Goal: Check status: Check status

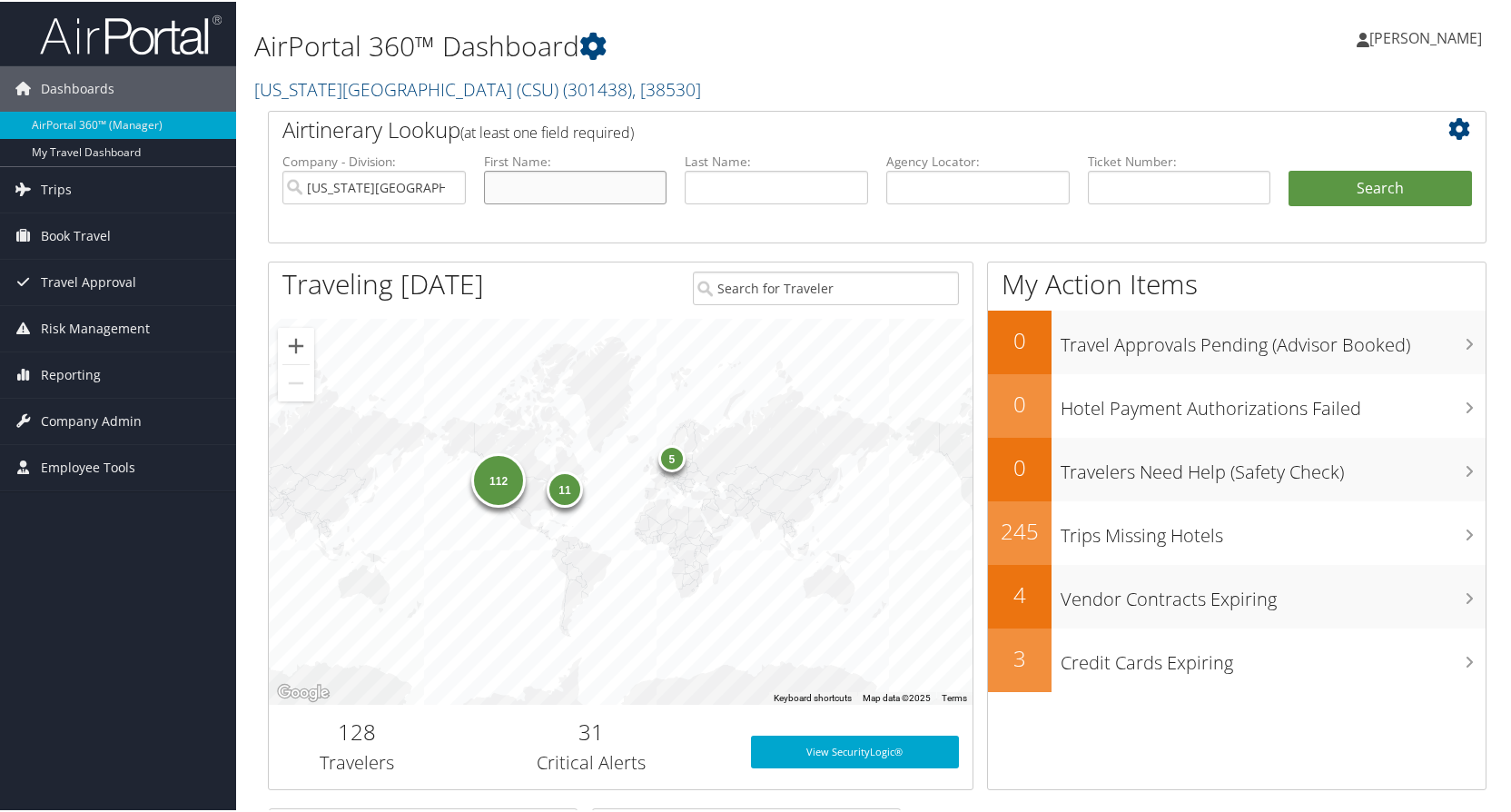
click at [581, 203] on li "First Name:" at bounding box center [576, 193] width 202 height 85
type input "brett"
click at [706, 187] on input "text" at bounding box center [776, 186] width 184 height 34
type input "furrer"
click at [1288, 169] on button "Search" at bounding box center [1380, 187] width 184 height 36
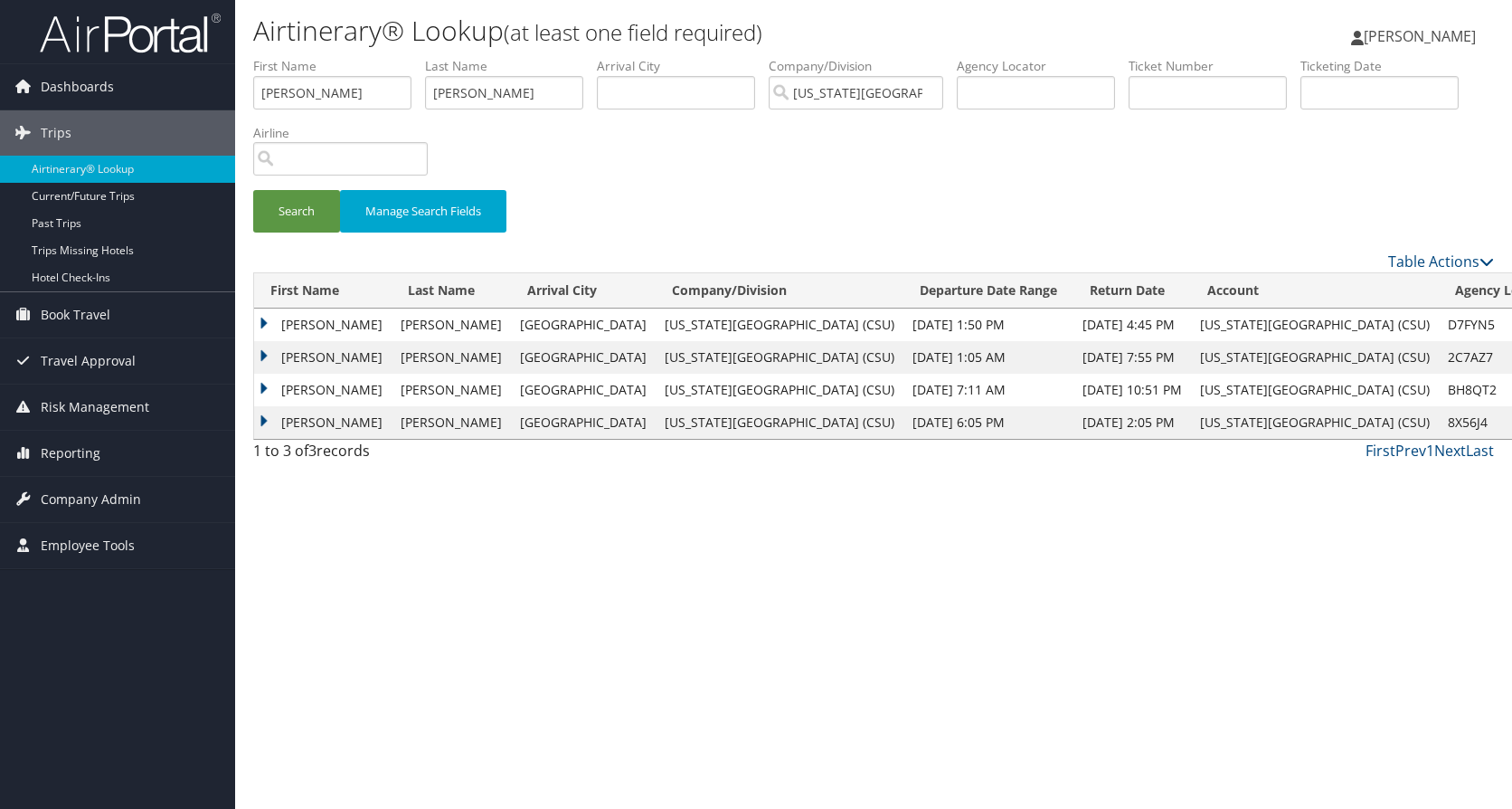
click at [268, 320] on td "BRETT MICHAEL" at bounding box center [323, 324] width 137 height 33
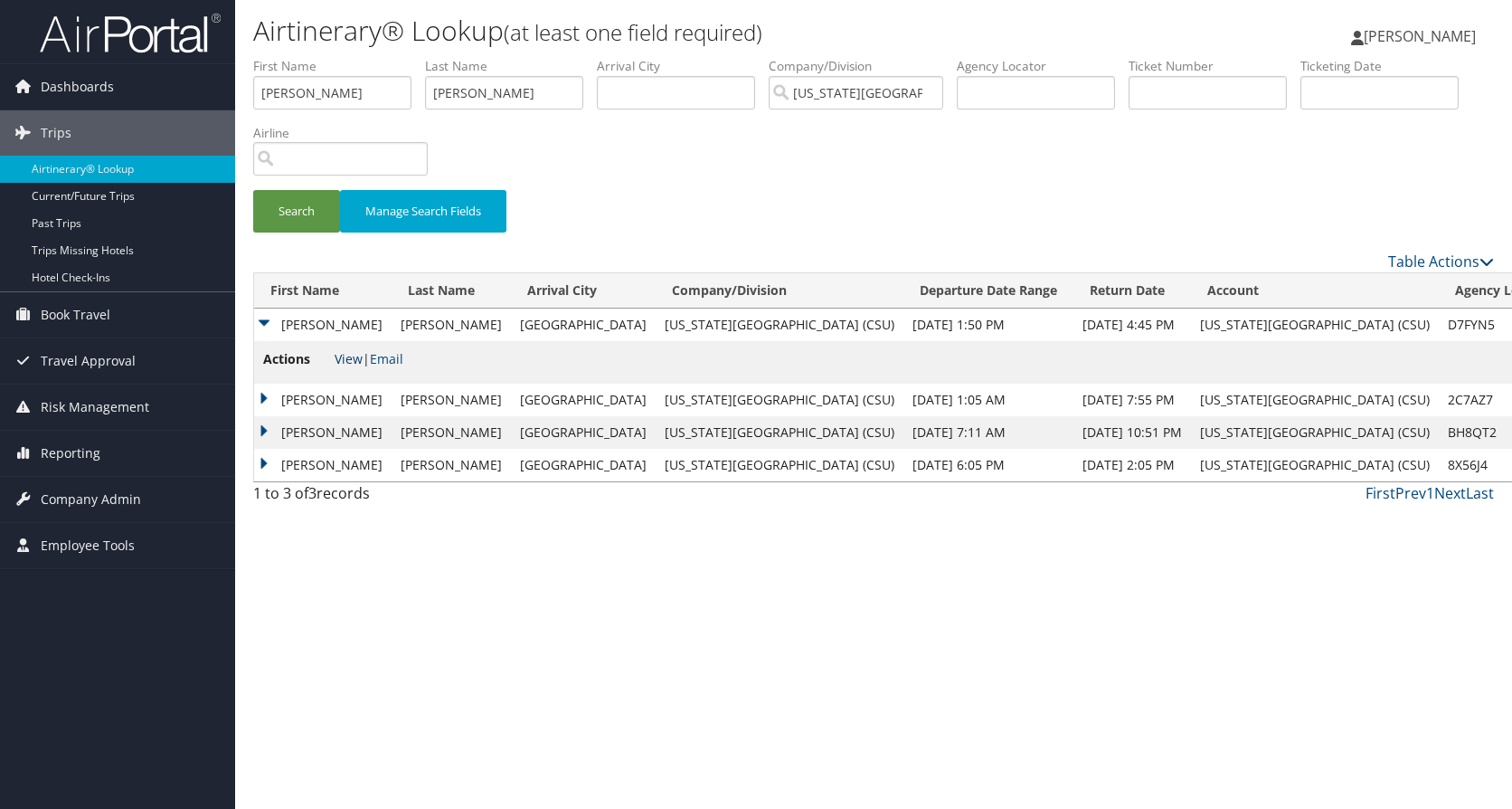
click at [357, 360] on link "View" at bounding box center [349, 358] width 28 height 17
click at [1442, 46] on link "[PERSON_NAME]" at bounding box center [1423, 36] width 143 height 55
click at [1310, 296] on link "Sign Out" at bounding box center [1373, 294] width 202 height 31
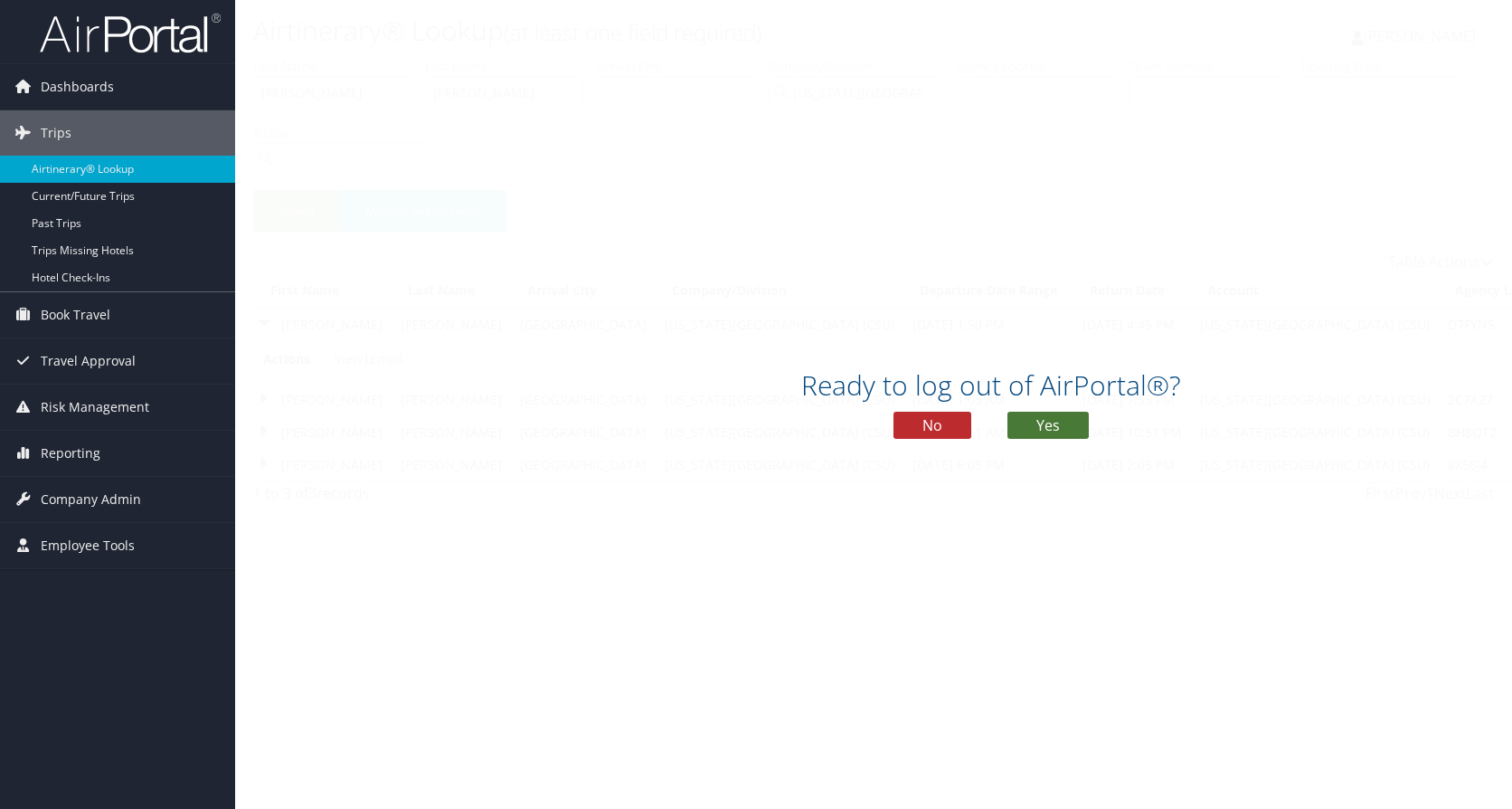
click at [1040, 431] on button "Yes" at bounding box center [1048, 424] width 81 height 27
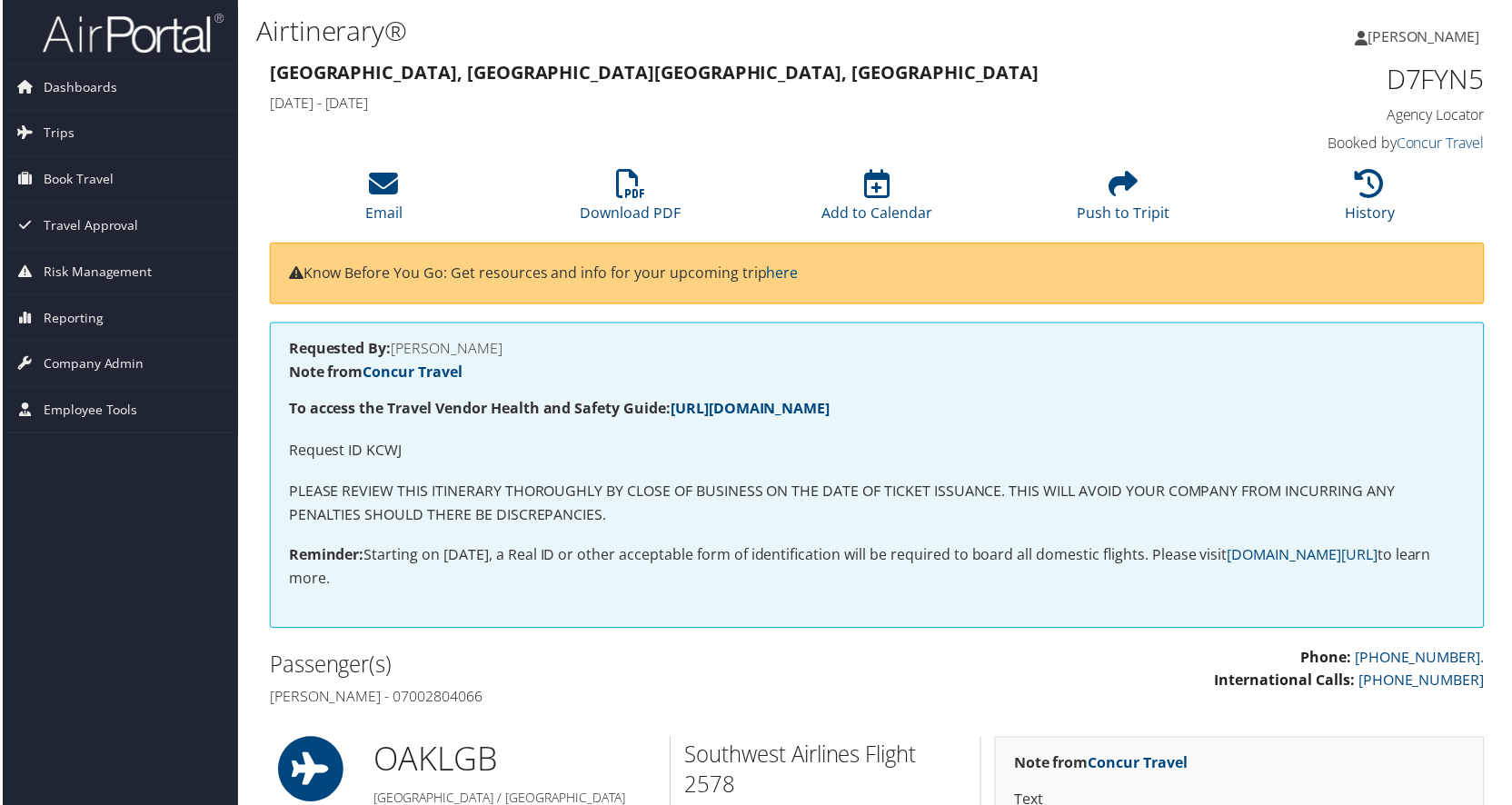
click at [137, 42] on img at bounding box center [131, 33] width 182 height 43
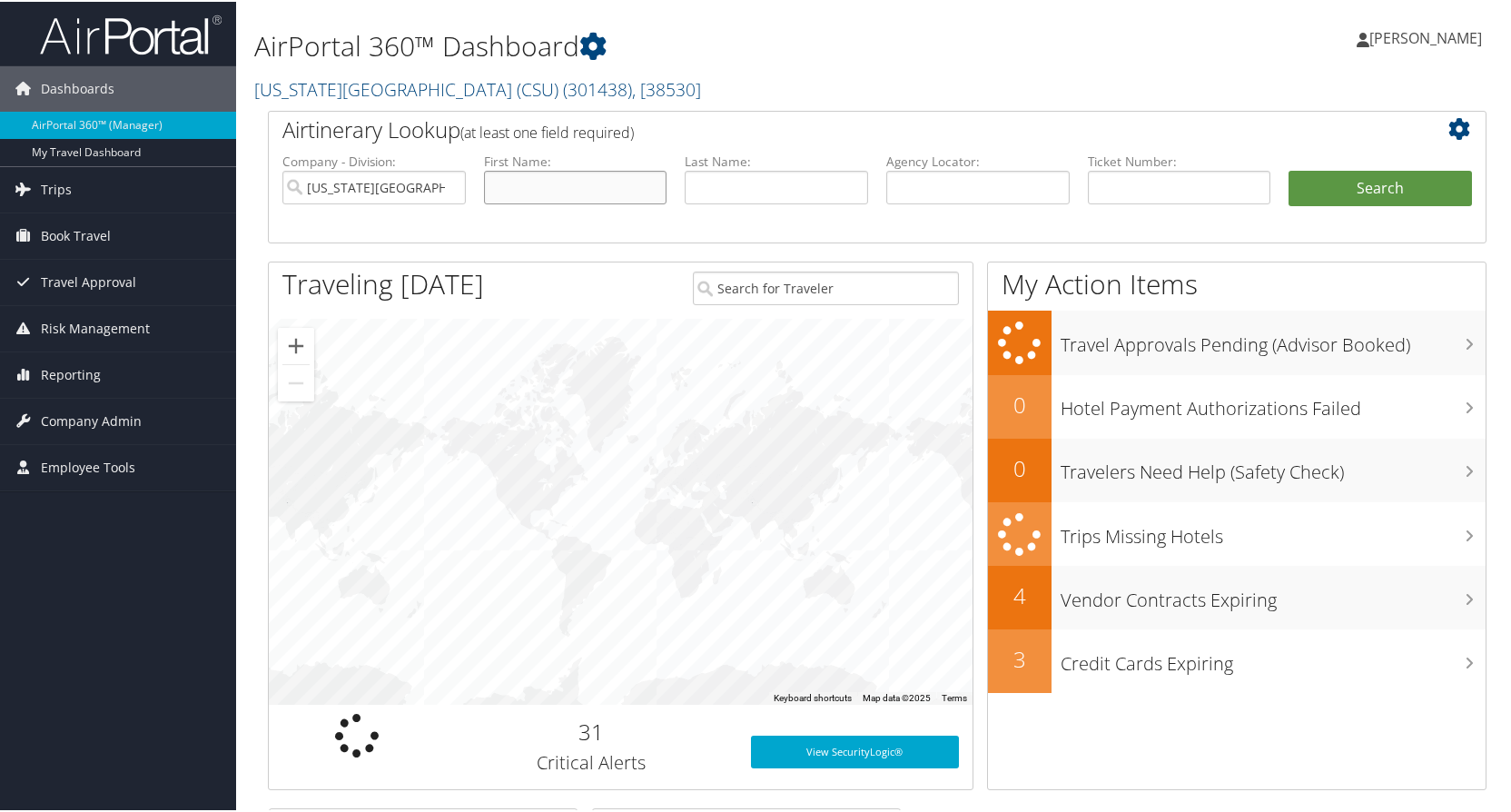
click at [529, 184] on input "text" at bounding box center [576, 186] width 184 height 34
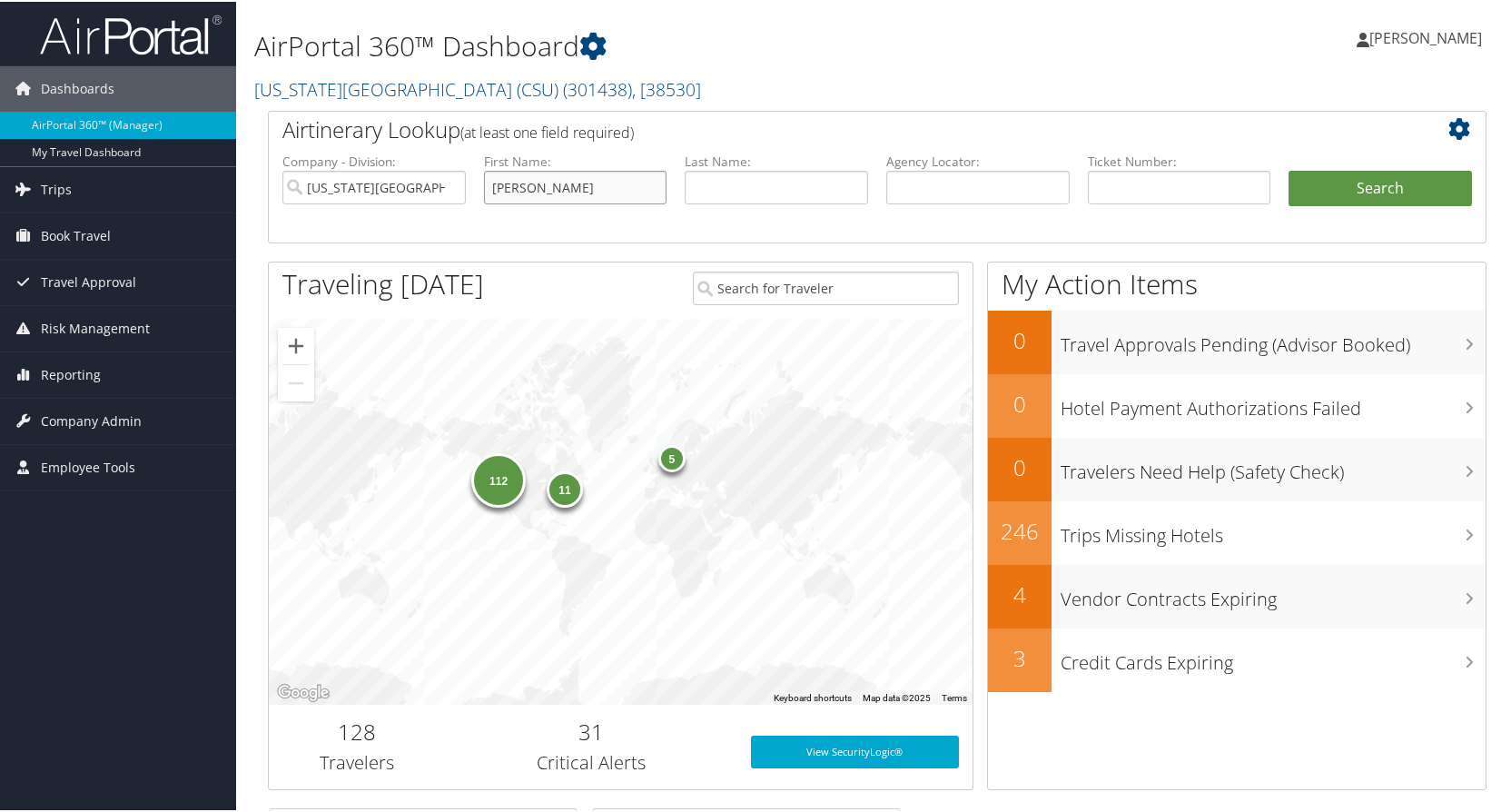
type input "[PERSON_NAME]"
type input "h"
click at [772, 179] on input "text" at bounding box center [776, 186] width 184 height 34
type input "her"
click at [1288, 169] on button "Search" at bounding box center [1380, 187] width 184 height 36
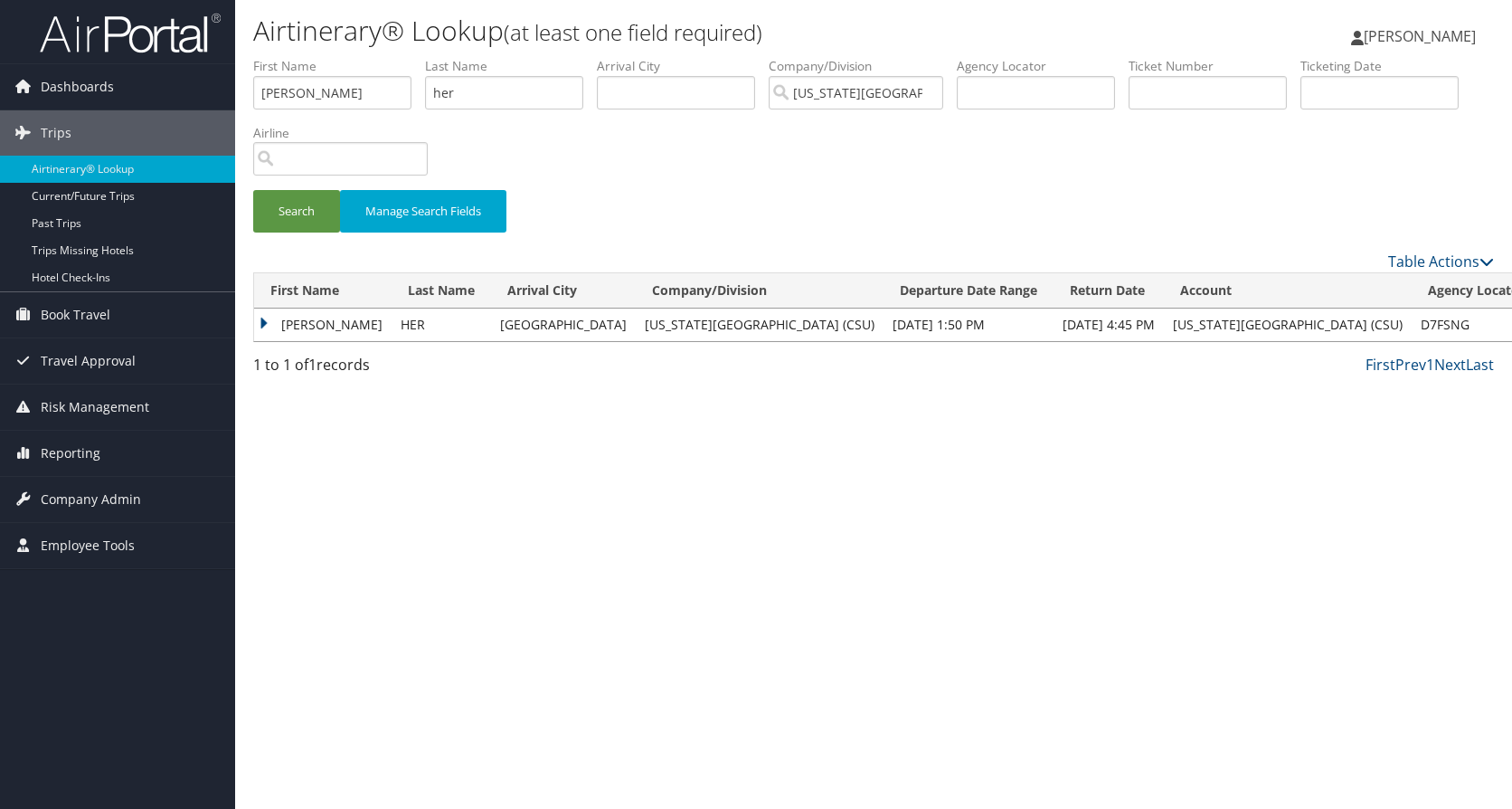
click at [391, 330] on td "HER" at bounding box center [441, 324] width 99 height 33
click at [276, 322] on td "[PERSON_NAME]" at bounding box center [323, 324] width 137 height 33
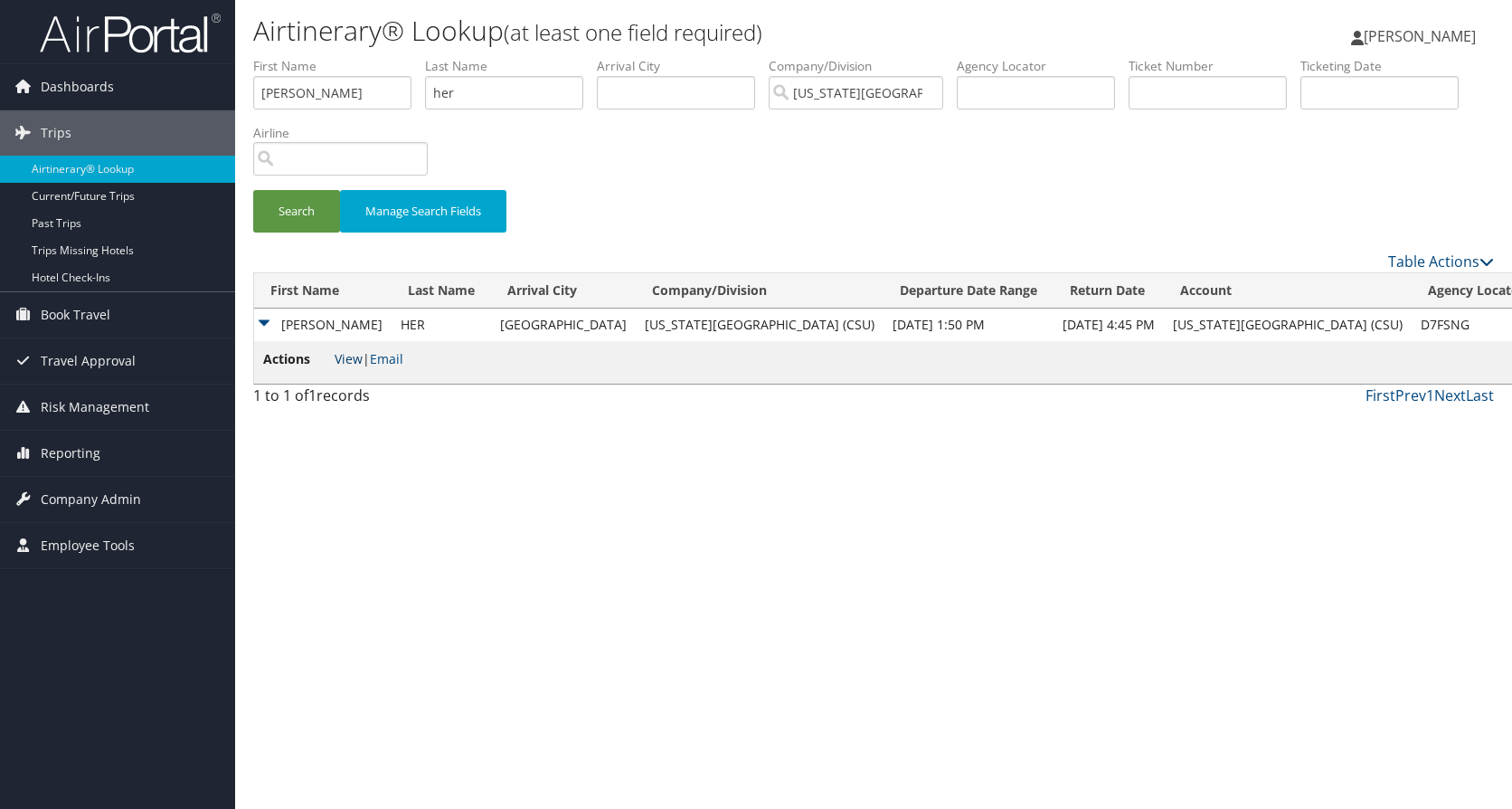
click at [343, 358] on link "View" at bounding box center [349, 358] width 28 height 17
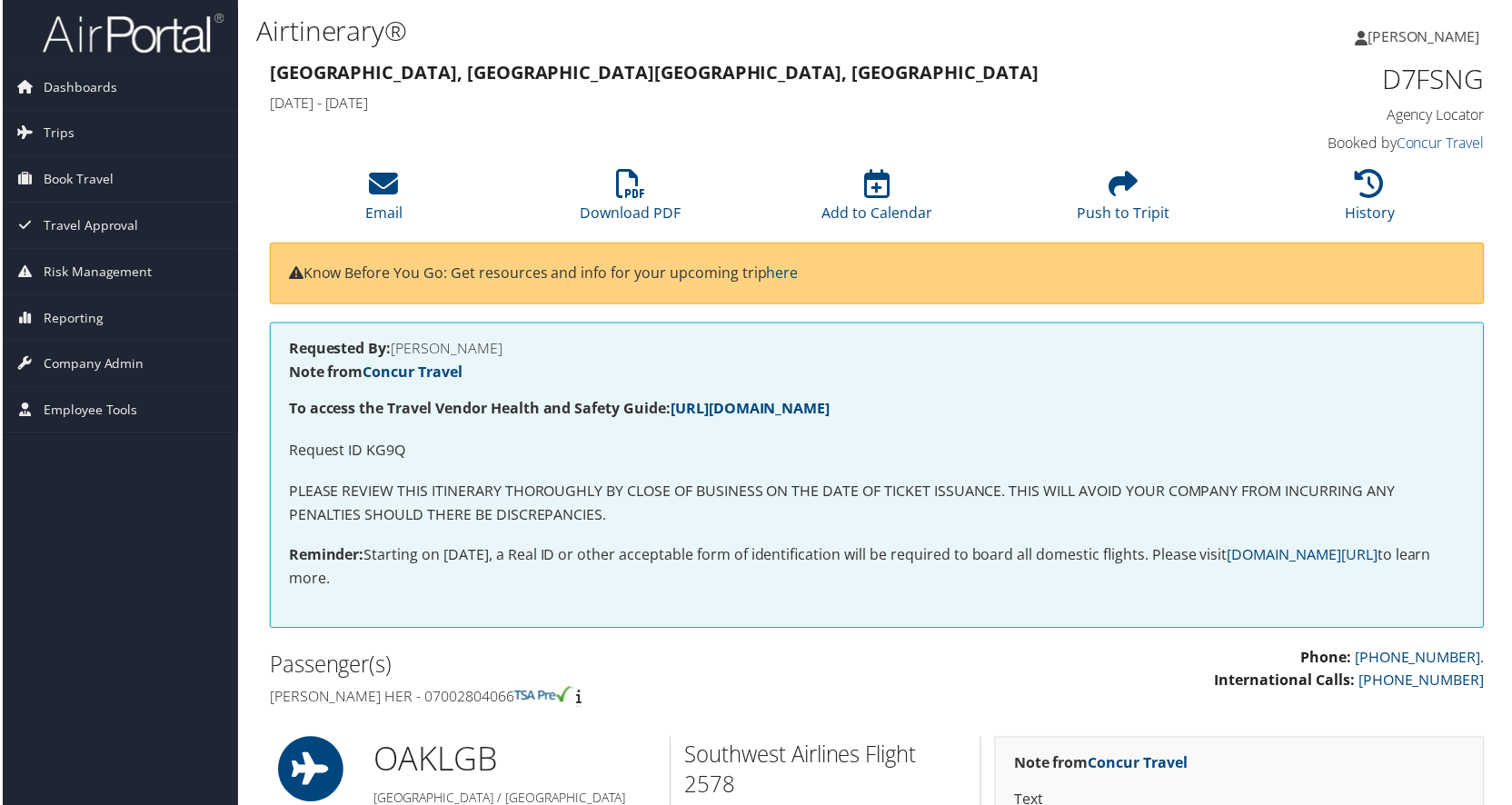
click at [161, 24] on img at bounding box center [131, 33] width 182 height 43
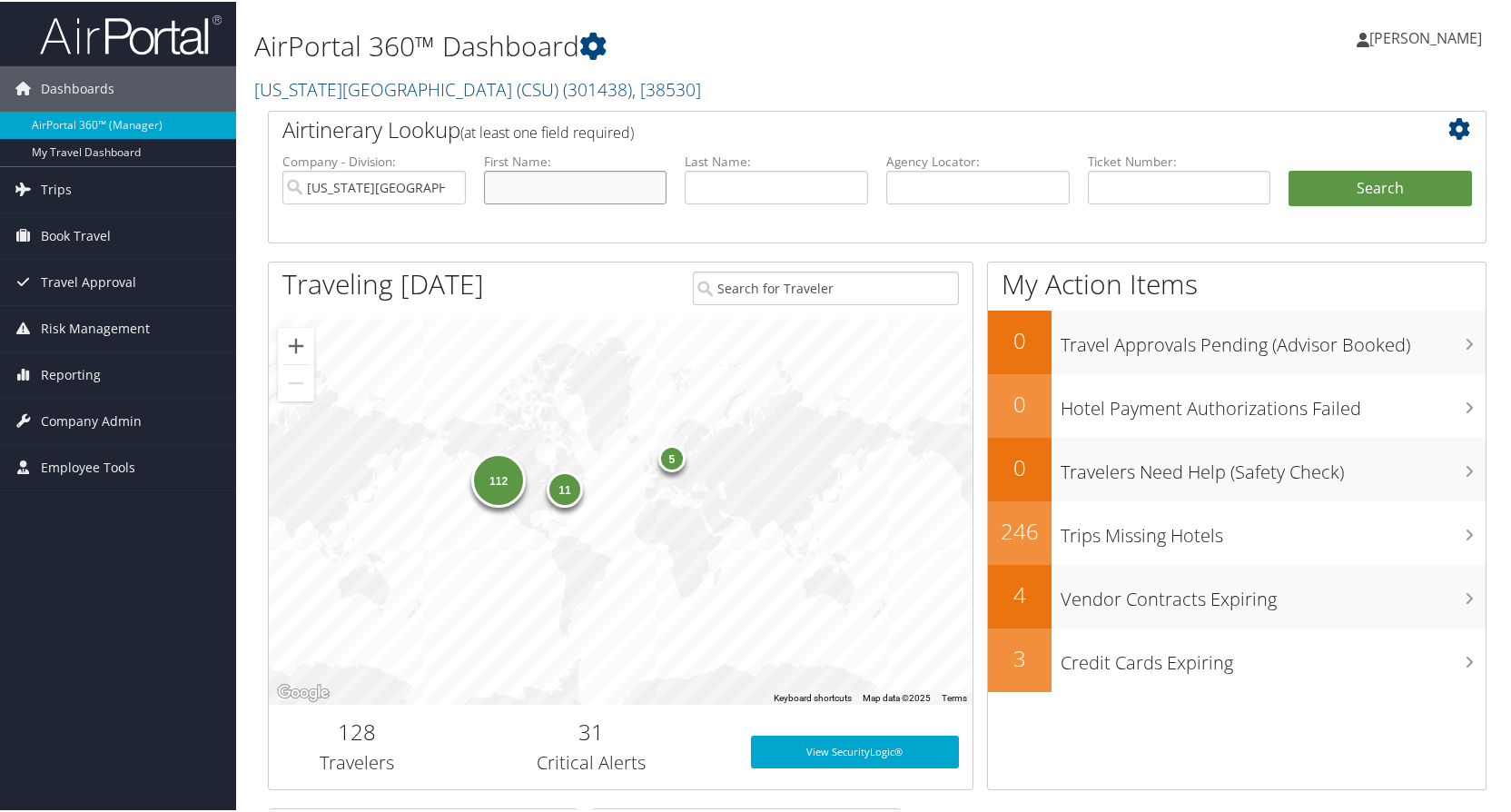
click at [519, 183] on input "text" at bounding box center [576, 186] width 184 height 34
click at [601, 182] on input "text" at bounding box center [576, 186] width 184 height 34
type input "nikhil"
click at [826, 167] on label "Last Name:" at bounding box center [776, 160] width 184 height 18
click at [821, 178] on input "text" at bounding box center [776, 186] width 184 height 34
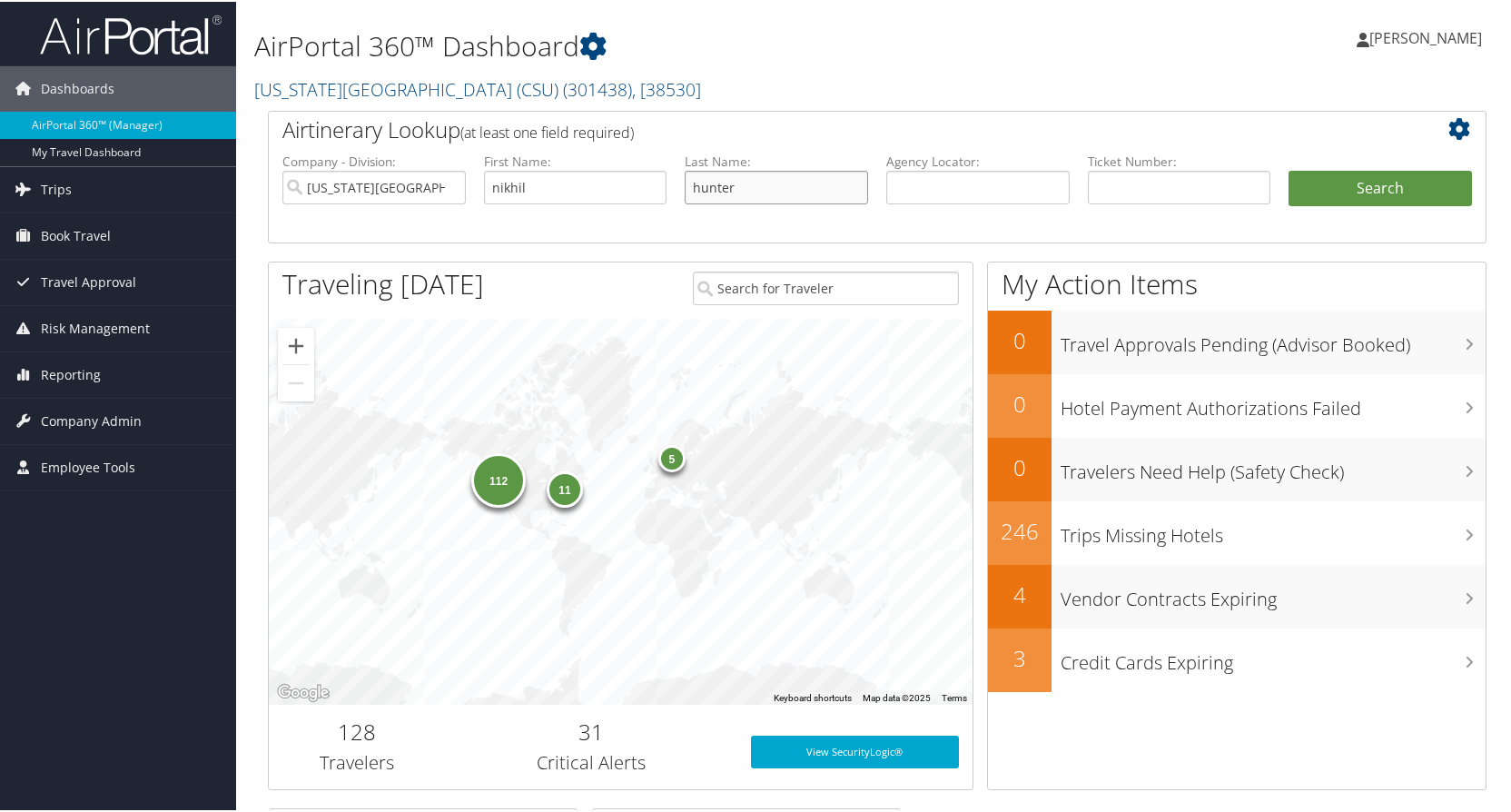
type input "hunter"
click at [1288, 169] on button "Search" at bounding box center [1380, 187] width 184 height 36
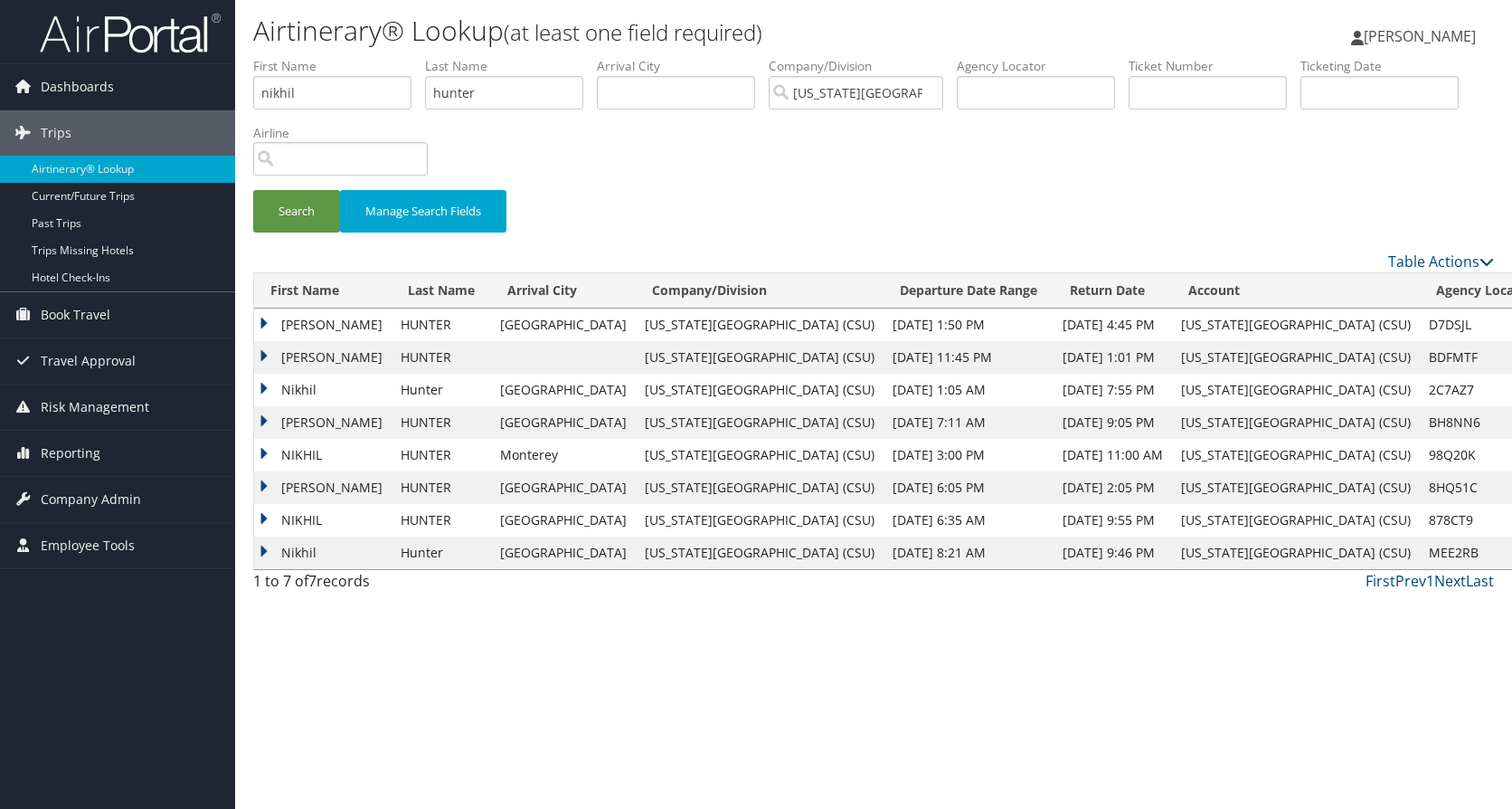
click at [265, 321] on td "[PERSON_NAME]" at bounding box center [323, 324] width 137 height 33
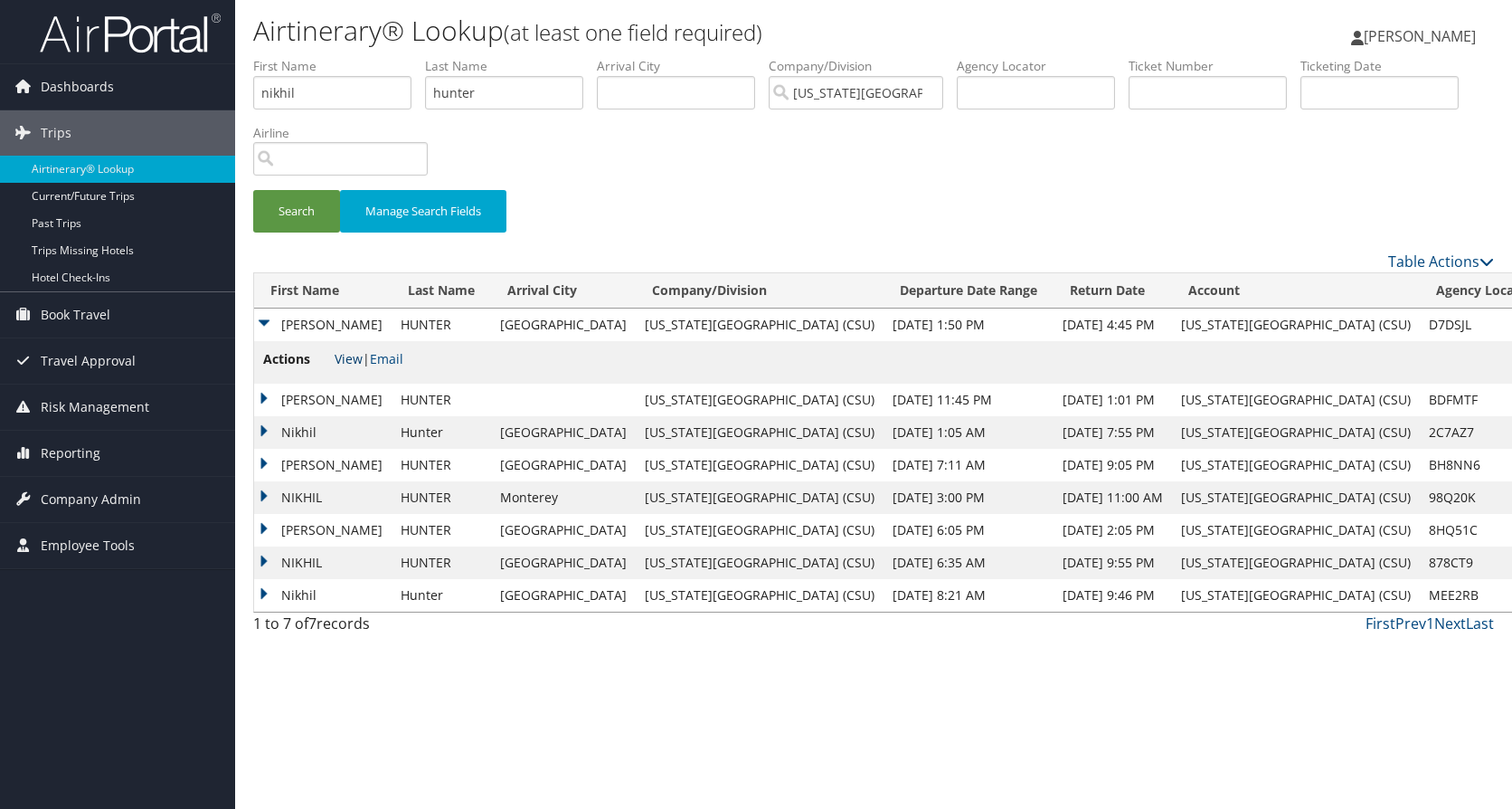
click at [340, 352] on link "View" at bounding box center [349, 358] width 28 height 17
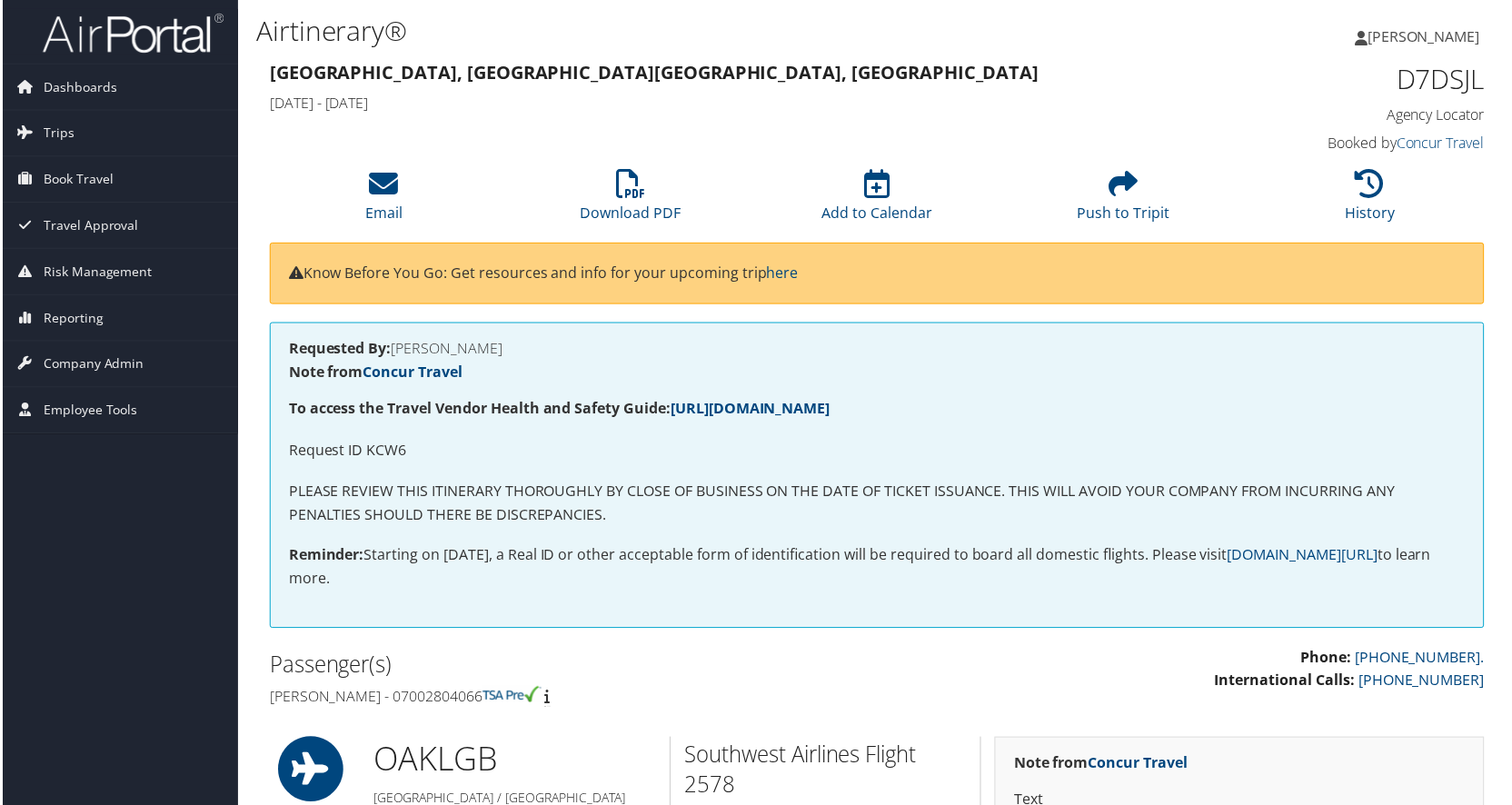
click at [106, 35] on img at bounding box center [131, 33] width 182 height 43
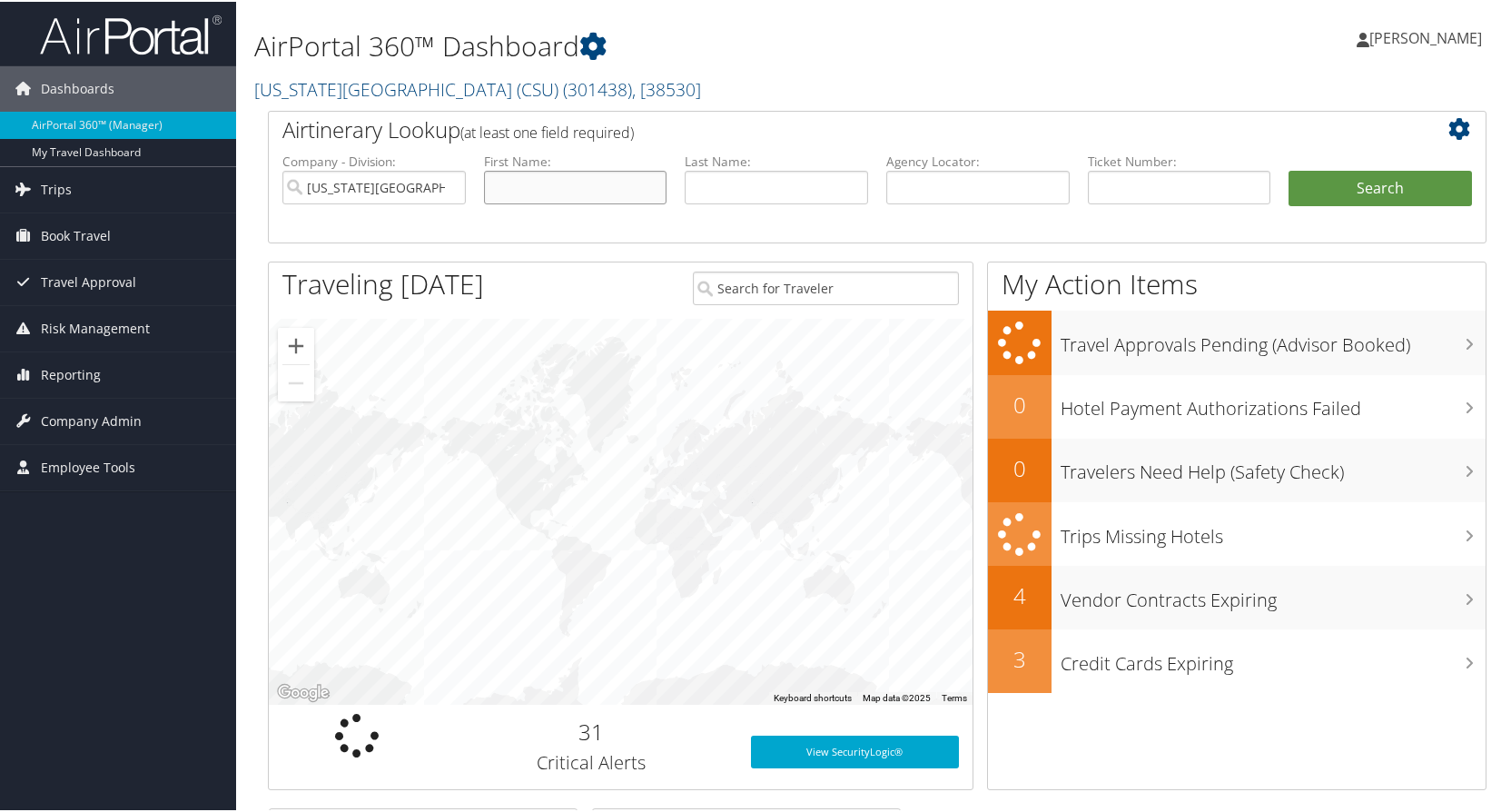
click at [567, 188] on input "text" at bounding box center [576, 186] width 184 height 34
type input "l"
type input "c"
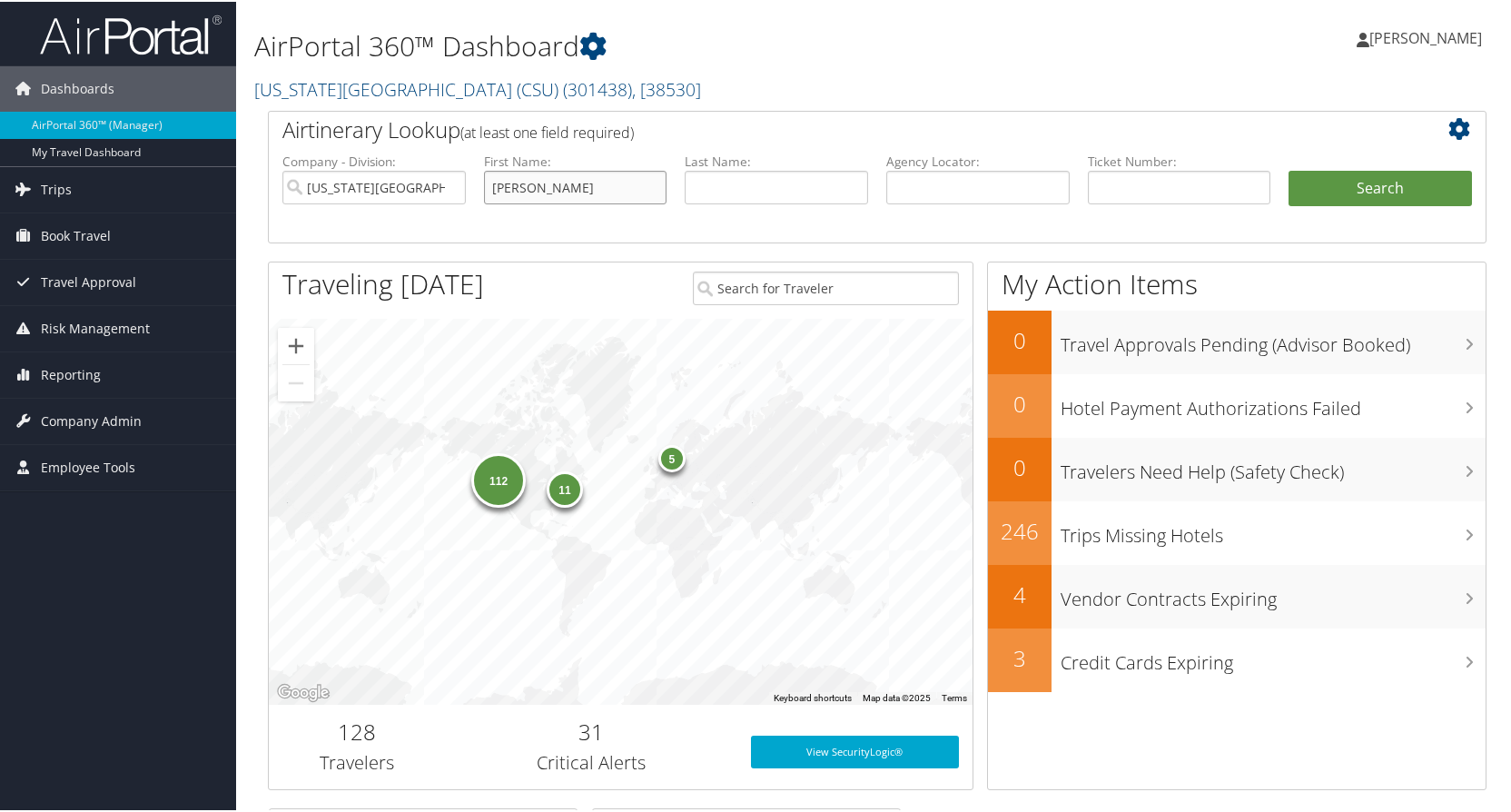
type input "zachary"
click at [700, 190] on input "text" at bounding box center [776, 186] width 184 height 34
type input "linville"
click at [1288, 169] on button "Search" at bounding box center [1380, 187] width 184 height 36
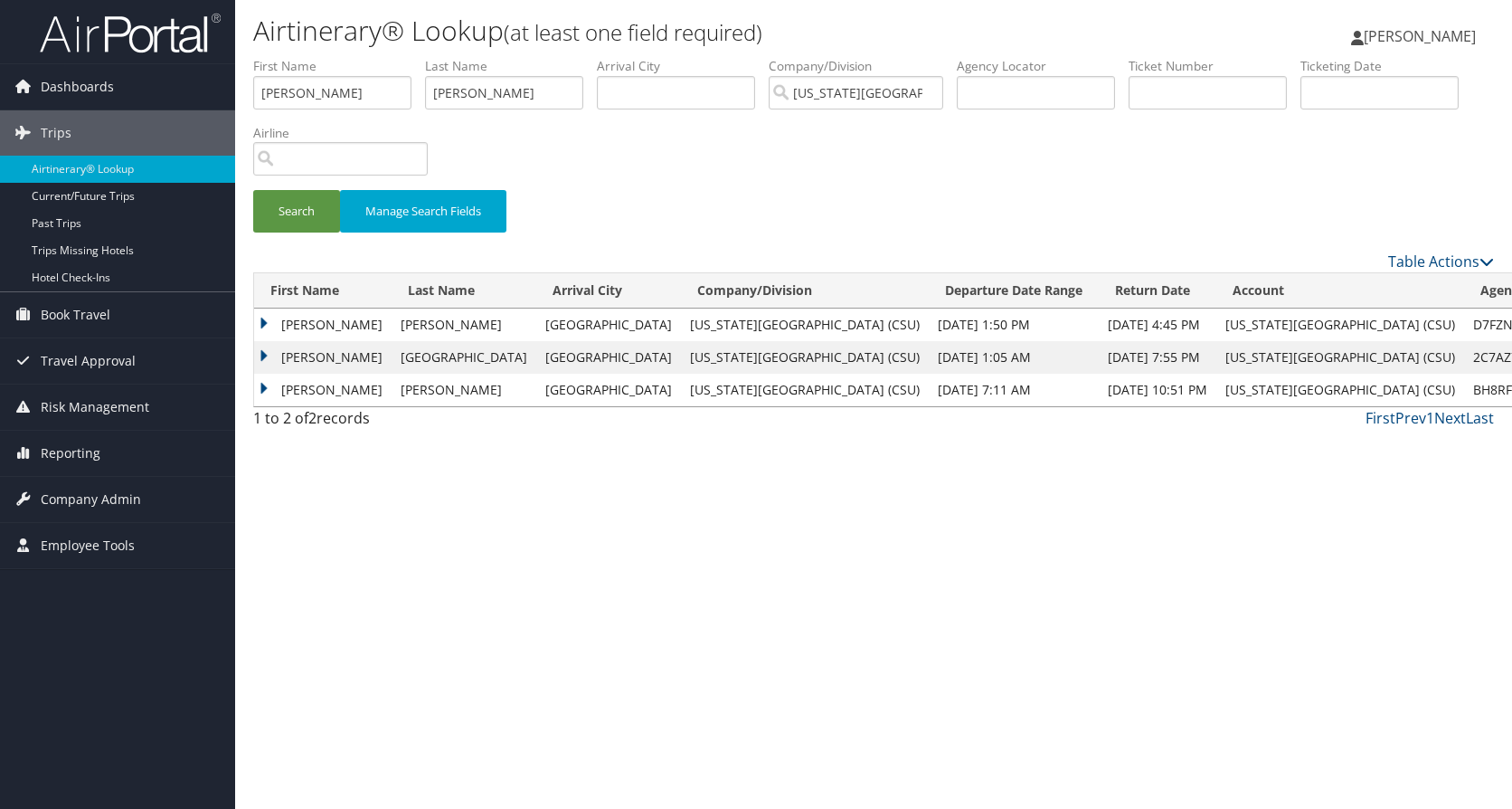
click at [256, 321] on td "ZACHARY DOUGLAS" at bounding box center [323, 324] width 137 height 33
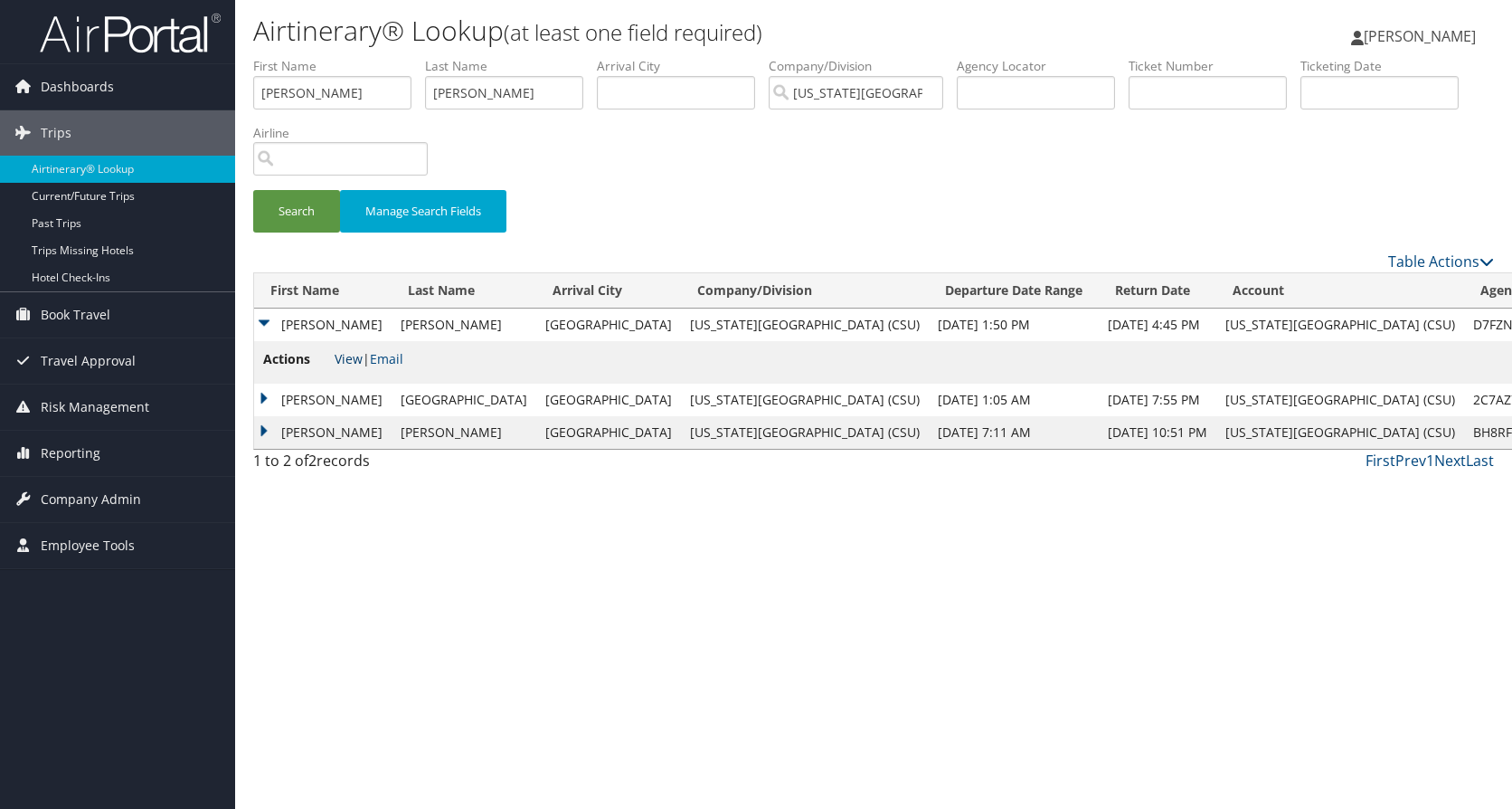
click at [345, 353] on link "View" at bounding box center [349, 358] width 28 height 17
